Goal: Transaction & Acquisition: Subscribe to service/newsletter

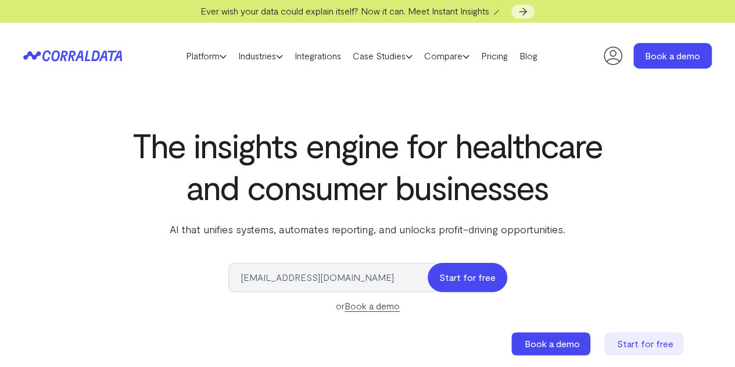
click at [451, 275] on button "Start for free" at bounding box center [468, 277] width 80 height 29
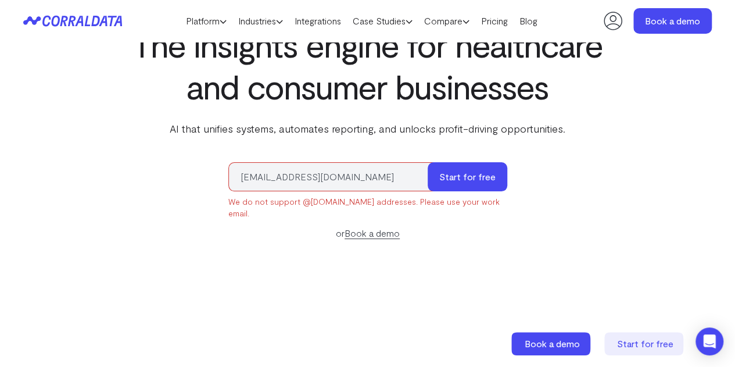
scroll to position [77, 0]
click at [382, 176] on input "[EMAIL_ADDRESS][DOMAIN_NAME]" at bounding box center [333, 176] width 211 height 29
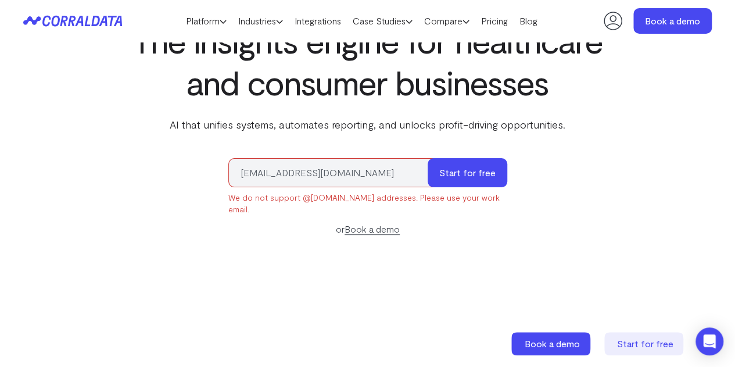
scroll to position [0, 0]
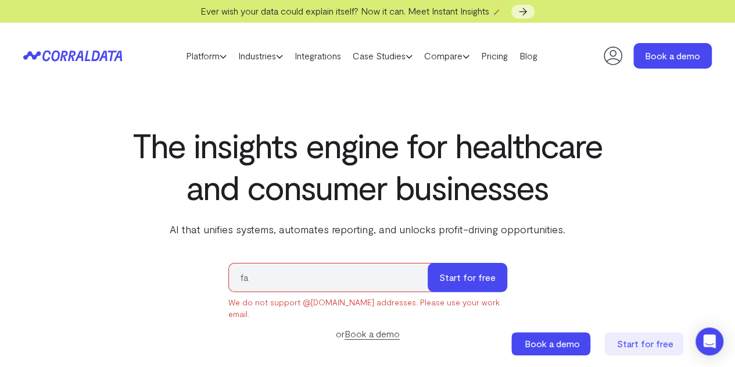
type input "f"
type input "[EMAIL_ADDRESS][DOMAIN_NAME]"
click at [485, 273] on button "Start for free" at bounding box center [468, 277] width 80 height 29
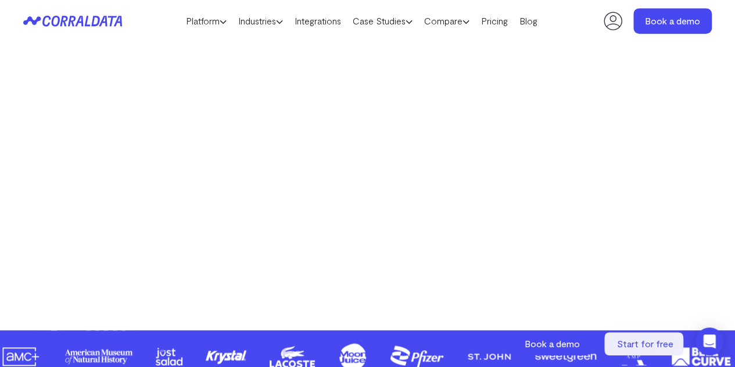
scroll to position [412, 0]
